Goal: Use online tool/utility: Utilize a website feature to perform a specific function

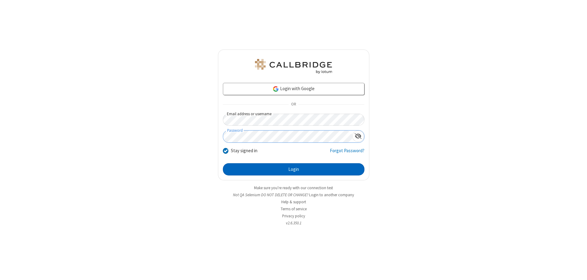
click at [294, 169] on button "Login" at bounding box center [294, 169] width 142 height 12
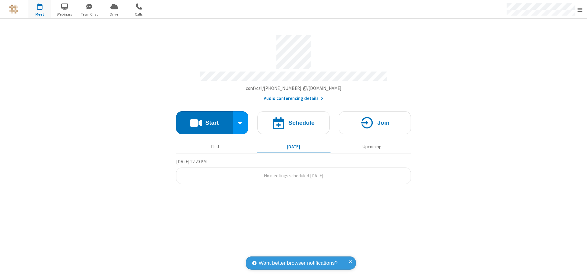
click at [204, 120] on button "Start" at bounding box center [204, 122] width 57 height 23
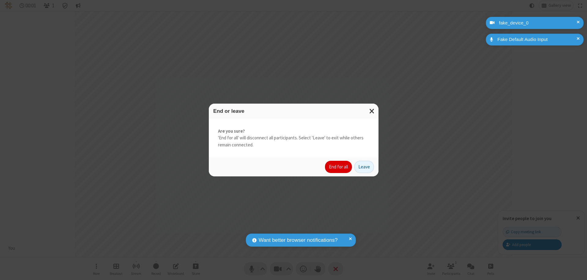
click at [339, 167] on button "End for all" at bounding box center [338, 167] width 27 height 12
